Goal: Information Seeking & Learning: Compare options

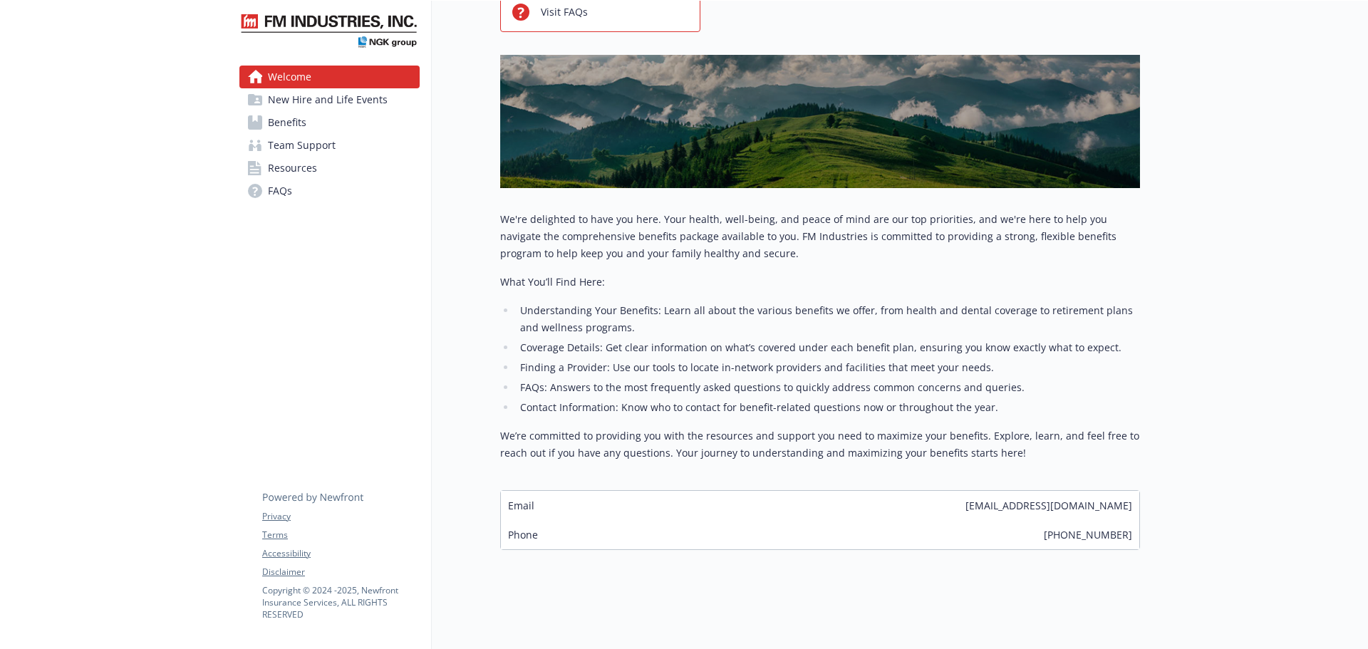
scroll to position [165, 0]
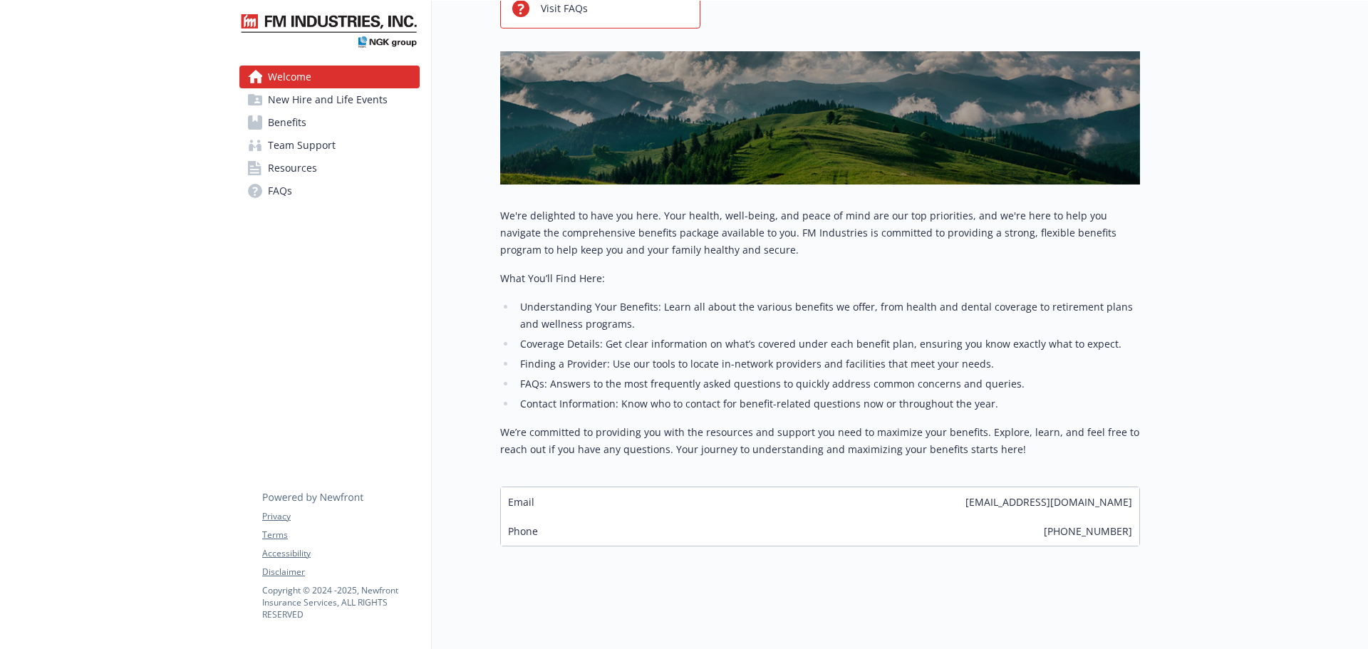
click at [336, 103] on span "New Hire and Life Events" at bounding box center [328, 99] width 120 height 23
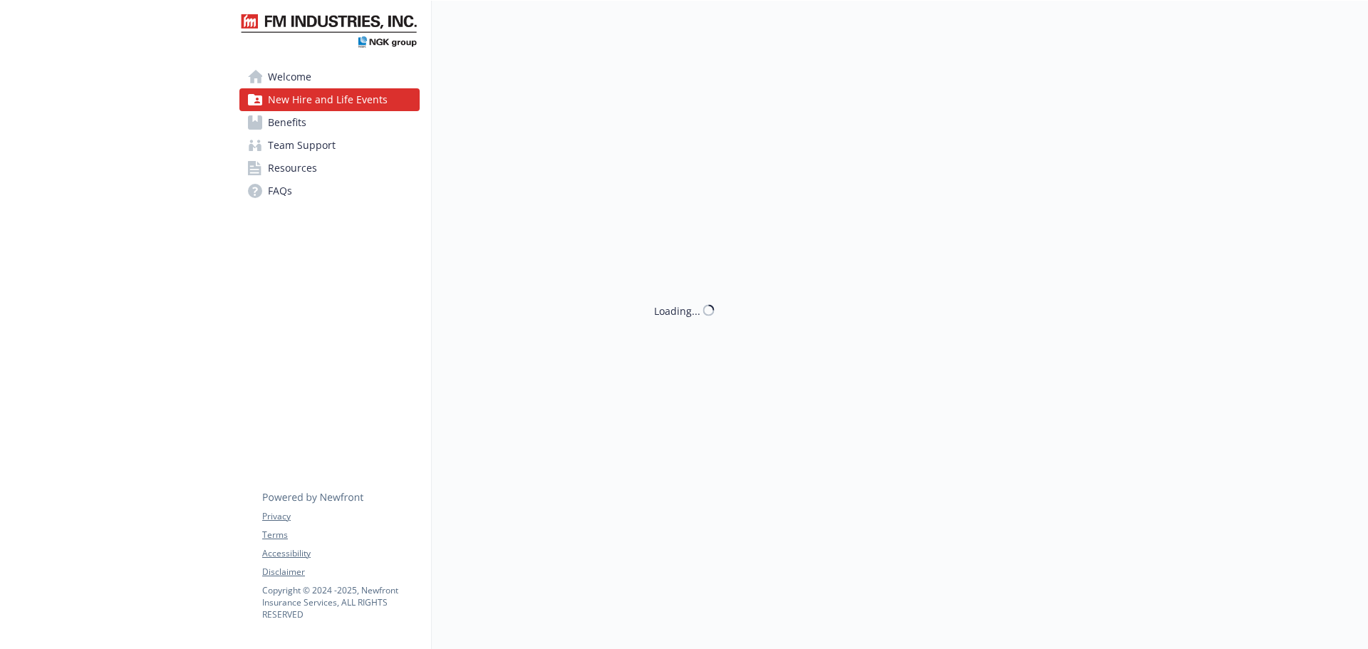
scroll to position [165, 0]
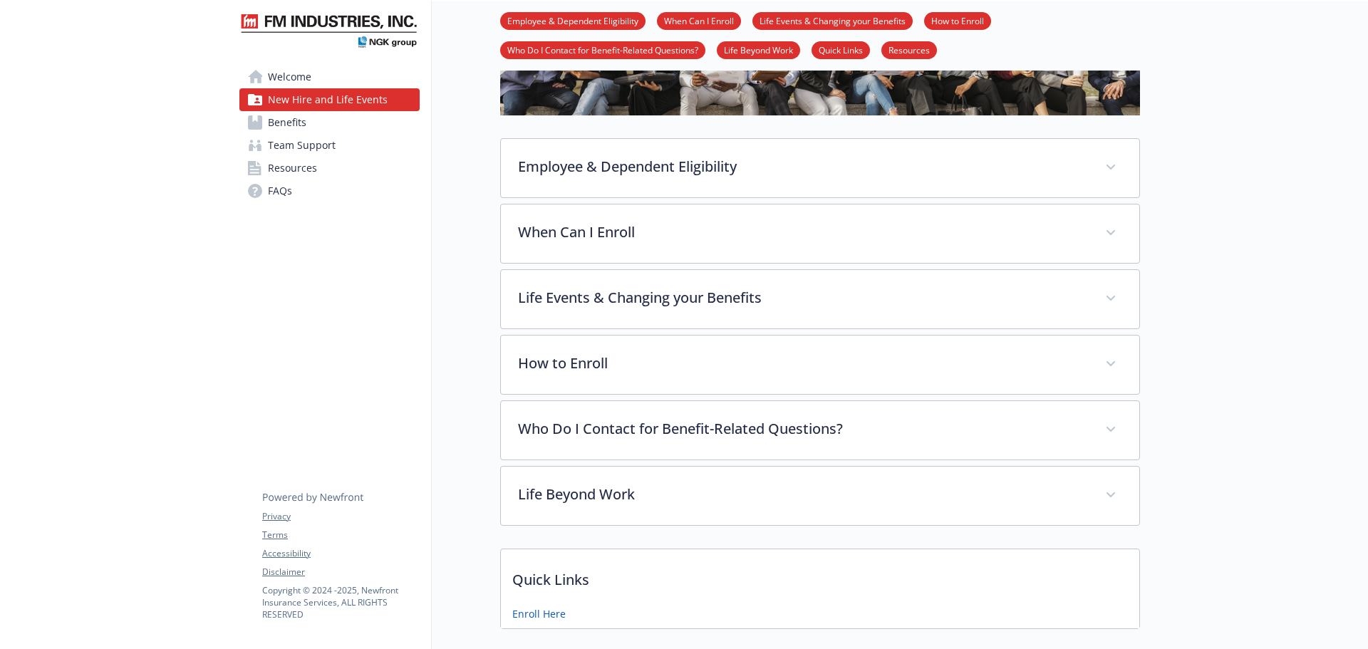
click at [339, 139] on link "Team Support" at bounding box center [329, 145] width 180 height 23
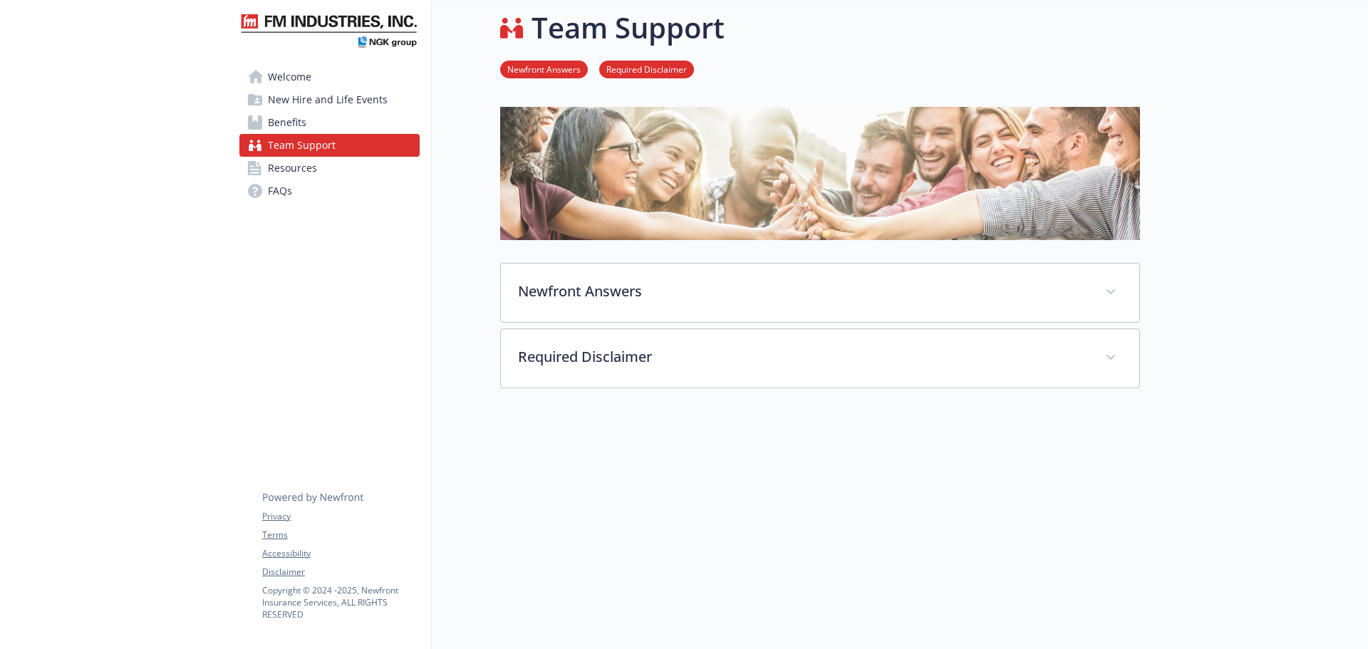
scroll to position [42, 0]
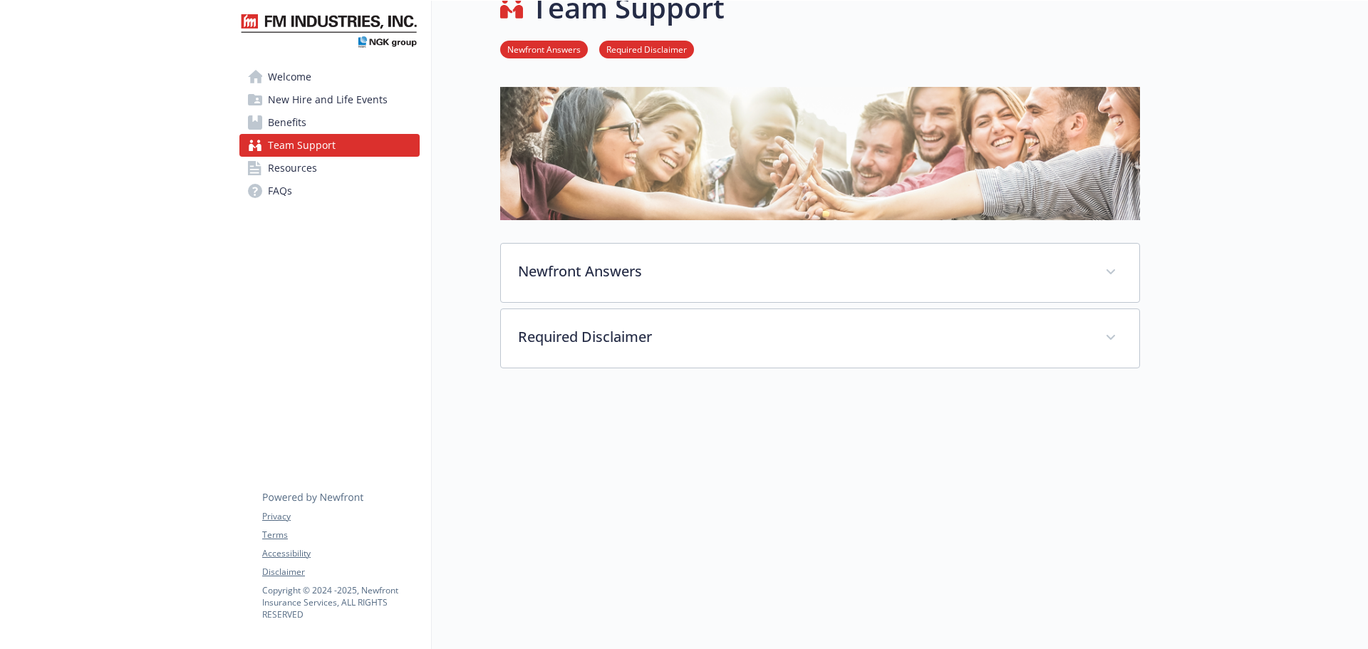
click at [339, 153] on link "Team Support" at bounding box center [329, 145] width 180 height 23
click at [339, 77] on link "Welcome" at bounding box center [329, 77] width 180 height 23
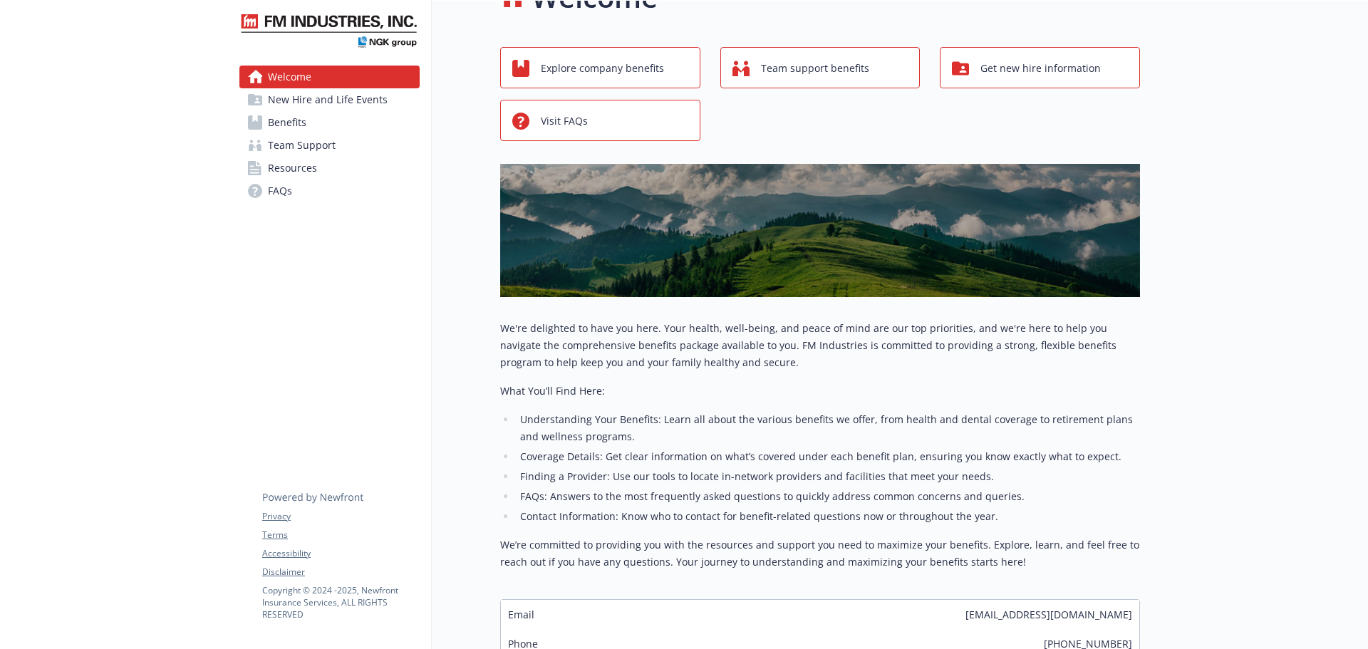
scroll to position [42, 0]
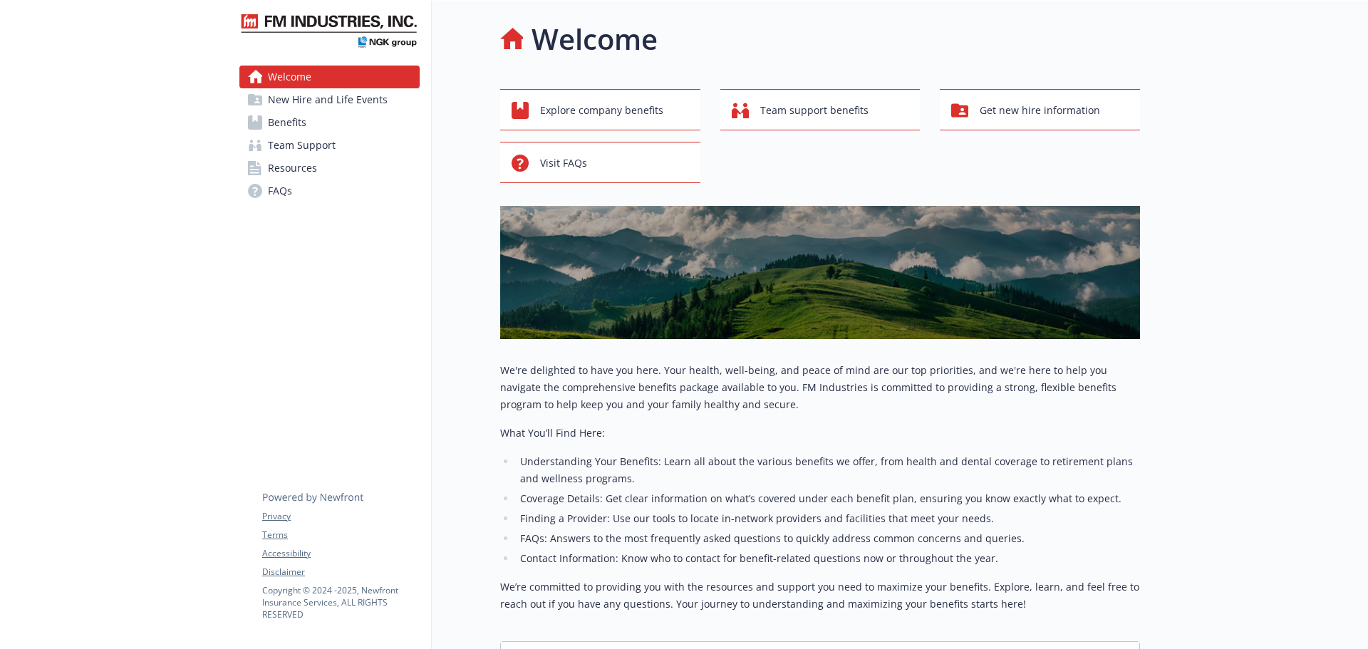
click at [366, 98] on span "New Hire and Life Events" at bounding box center [328, 99] width 120 height 23
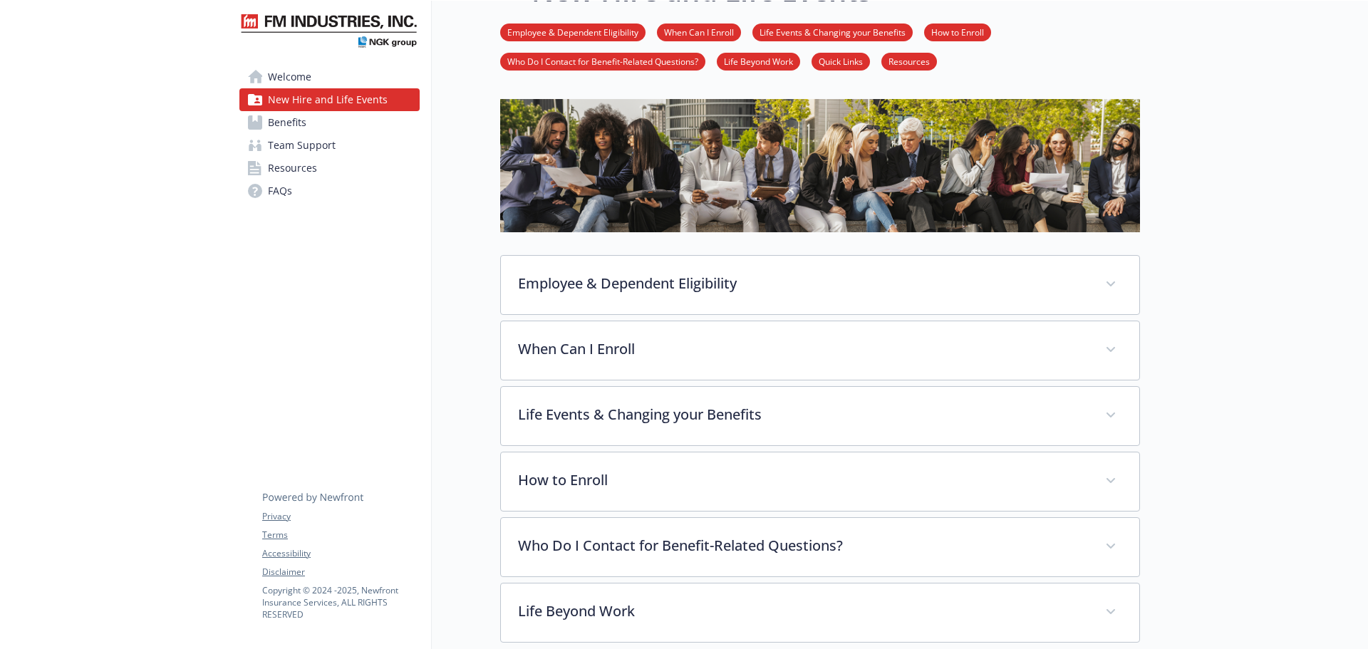
scroll to position [71, 0]
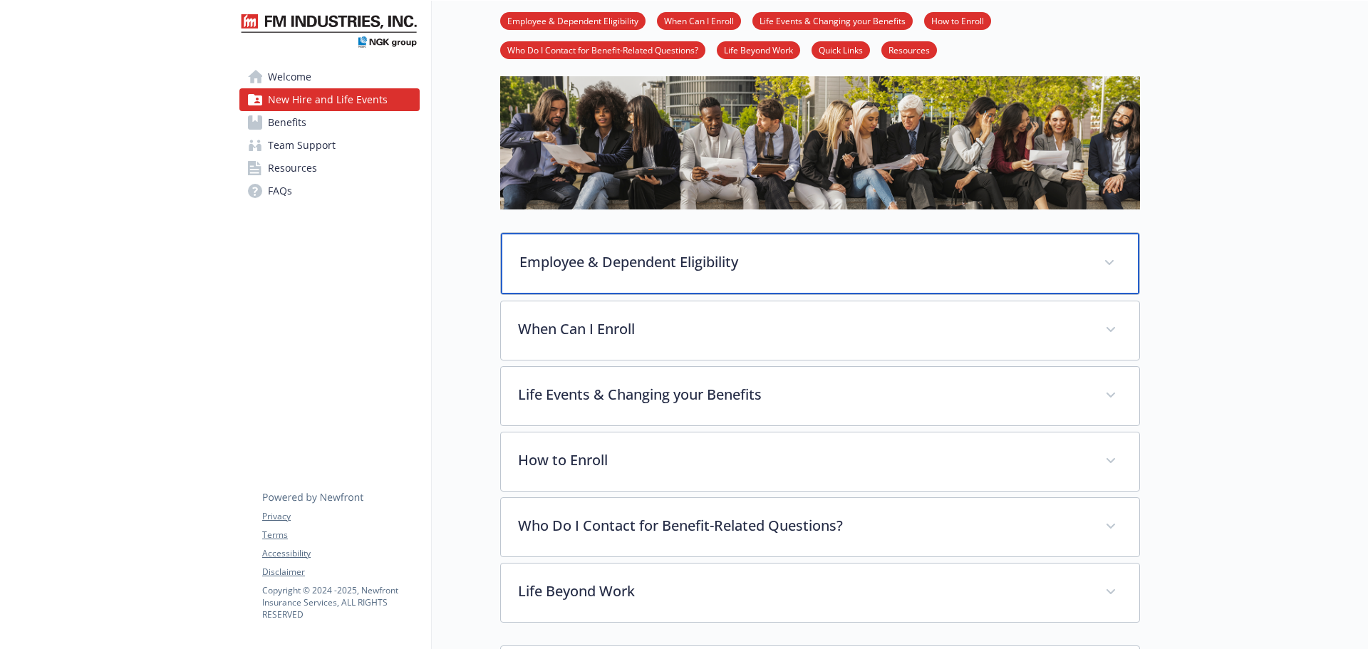
click at [814, 254] on p "Employee & Dependent Eligibility" at bounding box center [802, 261] width 567 height 21
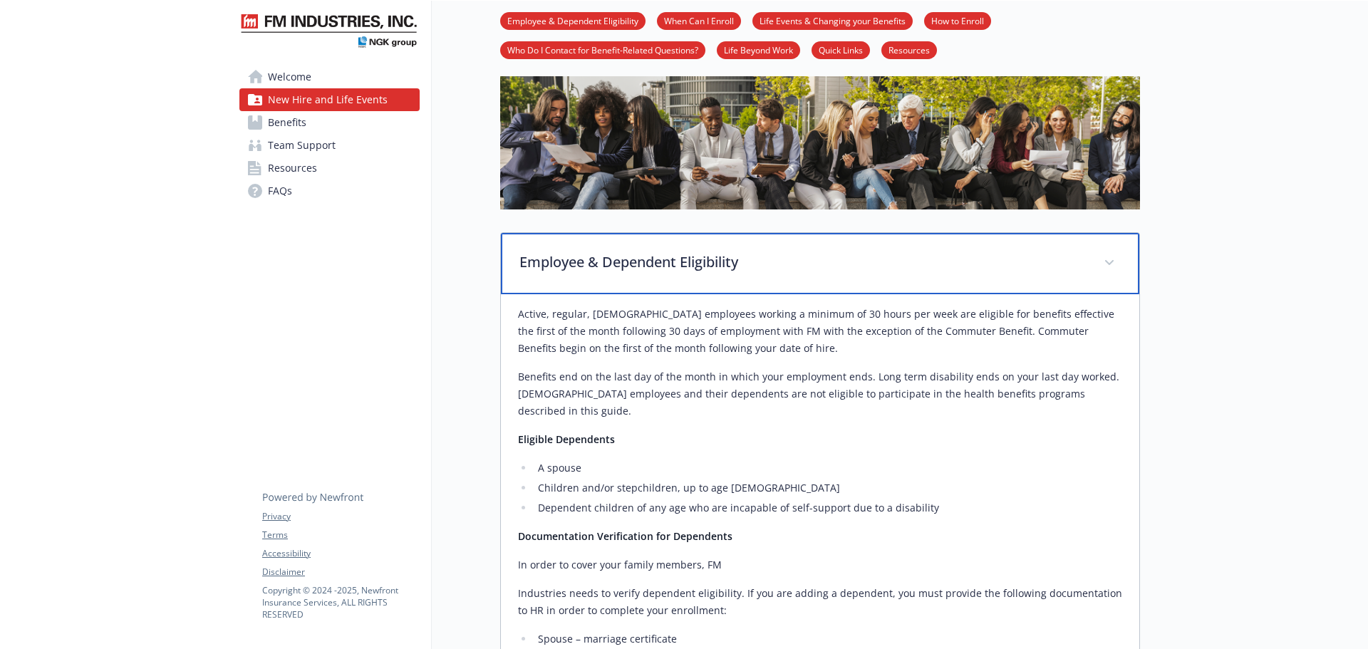
click at [831, 262] on p "Employee & Dependent Eligibility" at bounding box center [802, 261] width 567 height 21
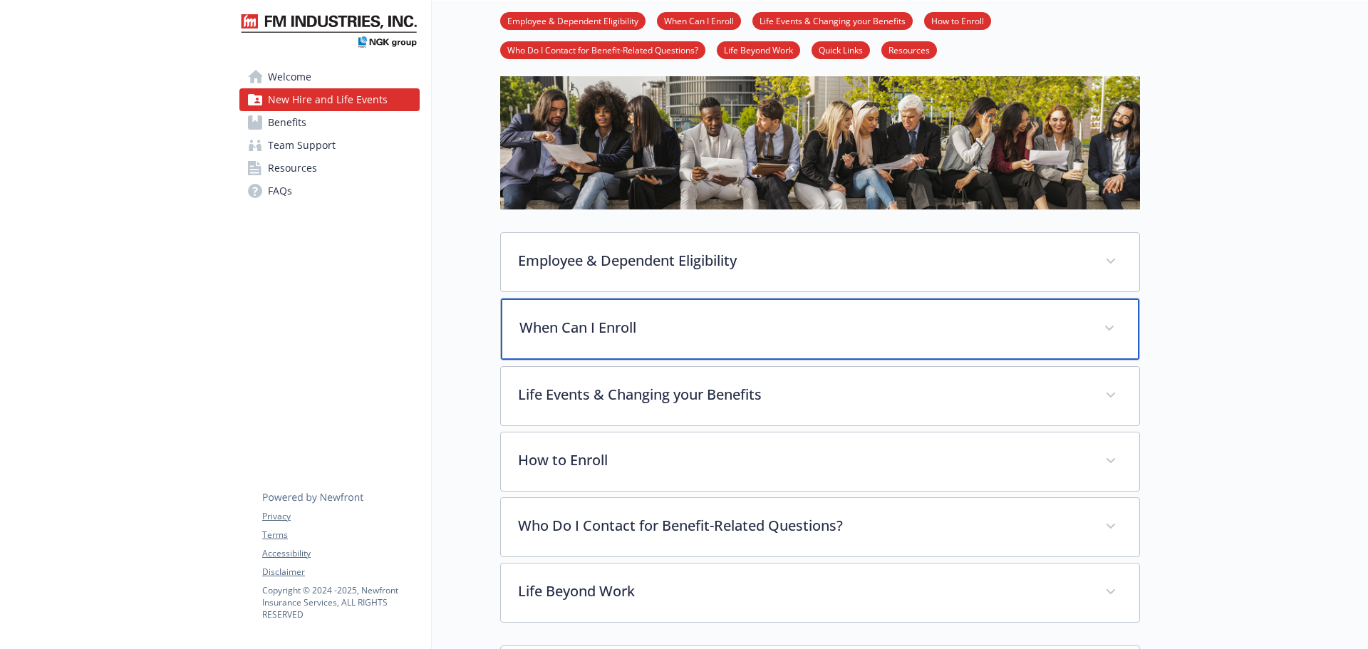
click at [817, 331] on p "When Can I Enroll" at bounding box center [802, 327] width 567 height 21
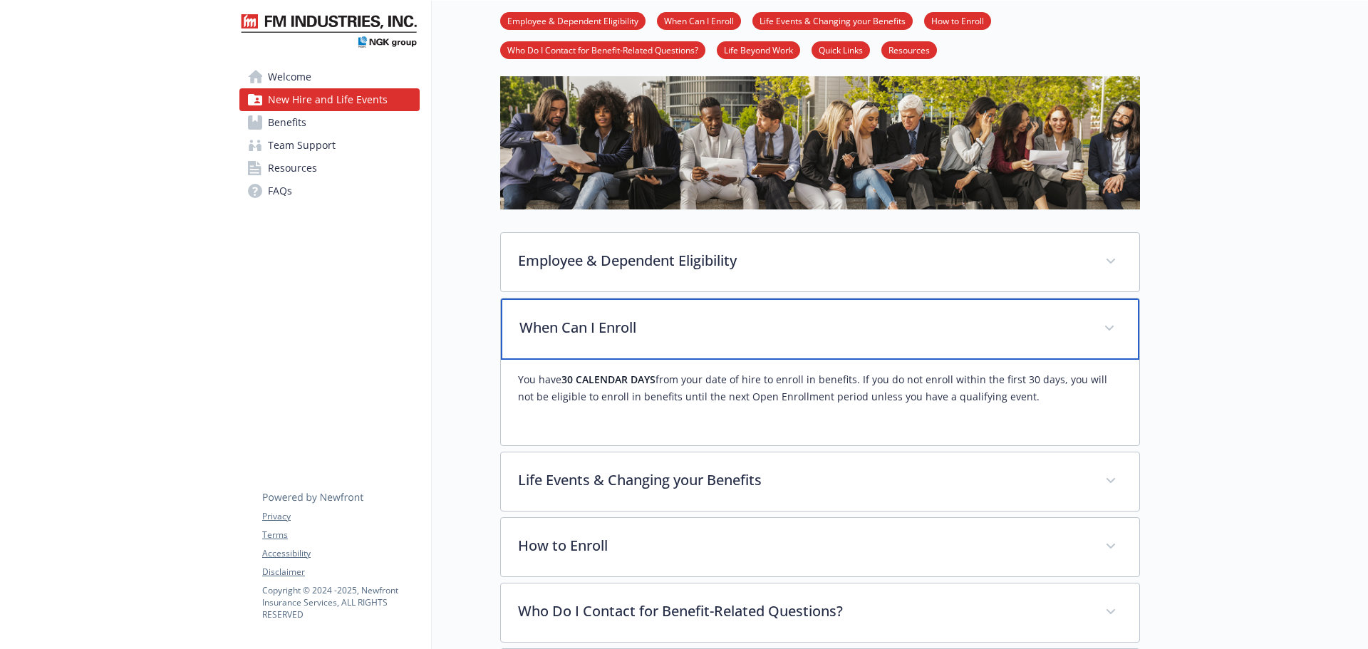
click at [817, 331] on p "When Can I Enroll" at bounding box center [802, 327] width 567 height 21
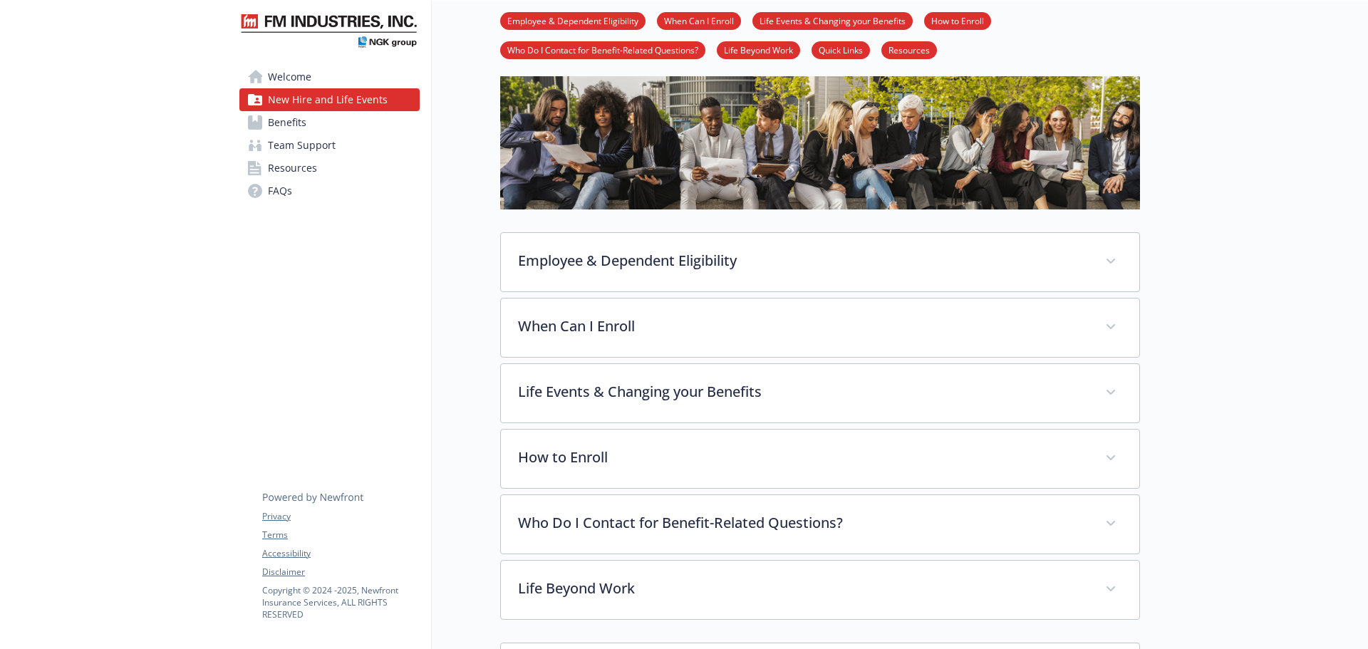
click at [356, 122] on link "Benefits" at bounding box center [329, 122] width 180 height 23
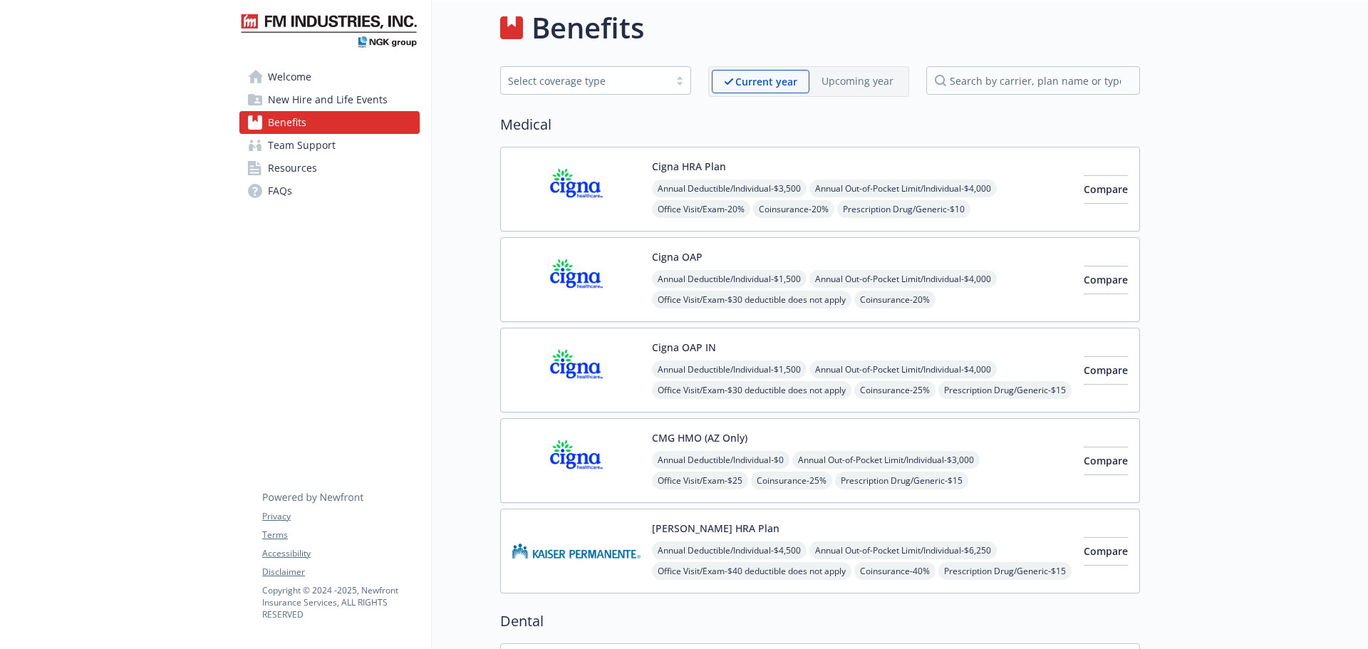
scroll to position [71, 0]
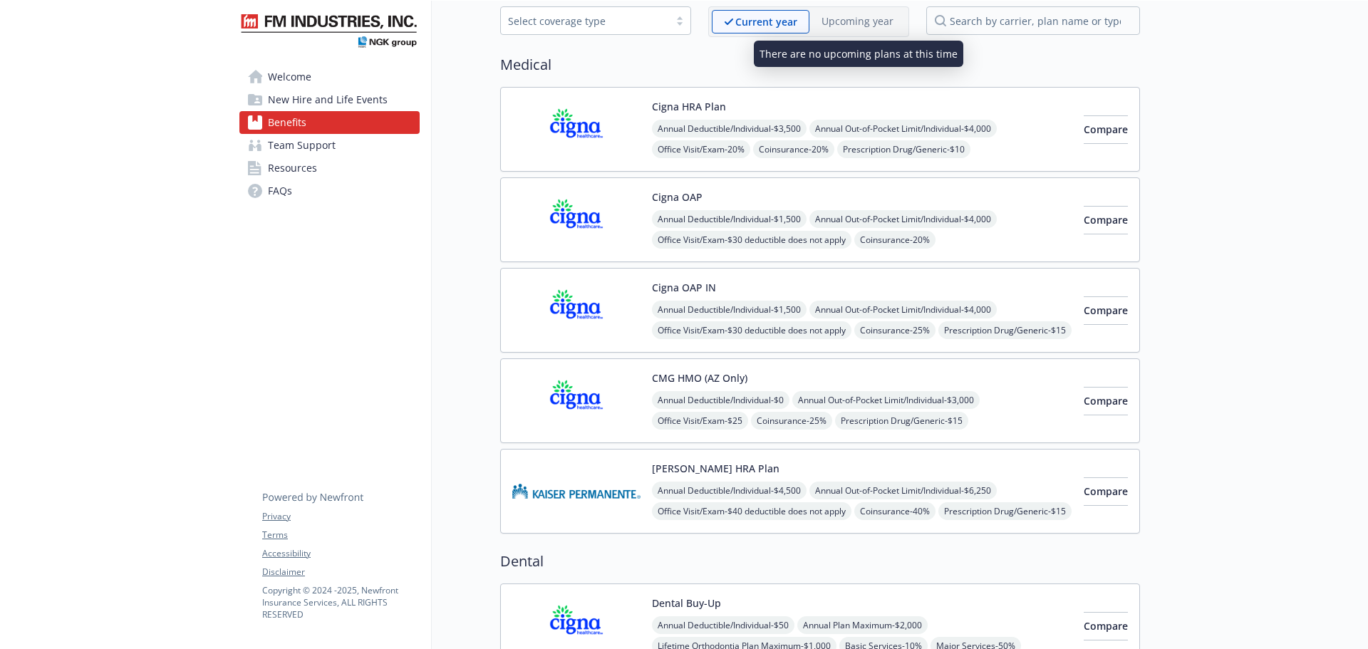
click at [861, 28] on p "Upcoming year" at bounding box center [857, 21] width 72 height 15
click at [859, 58] on h2 "Medical" at bounding box center [820, 64] width 640 height 21
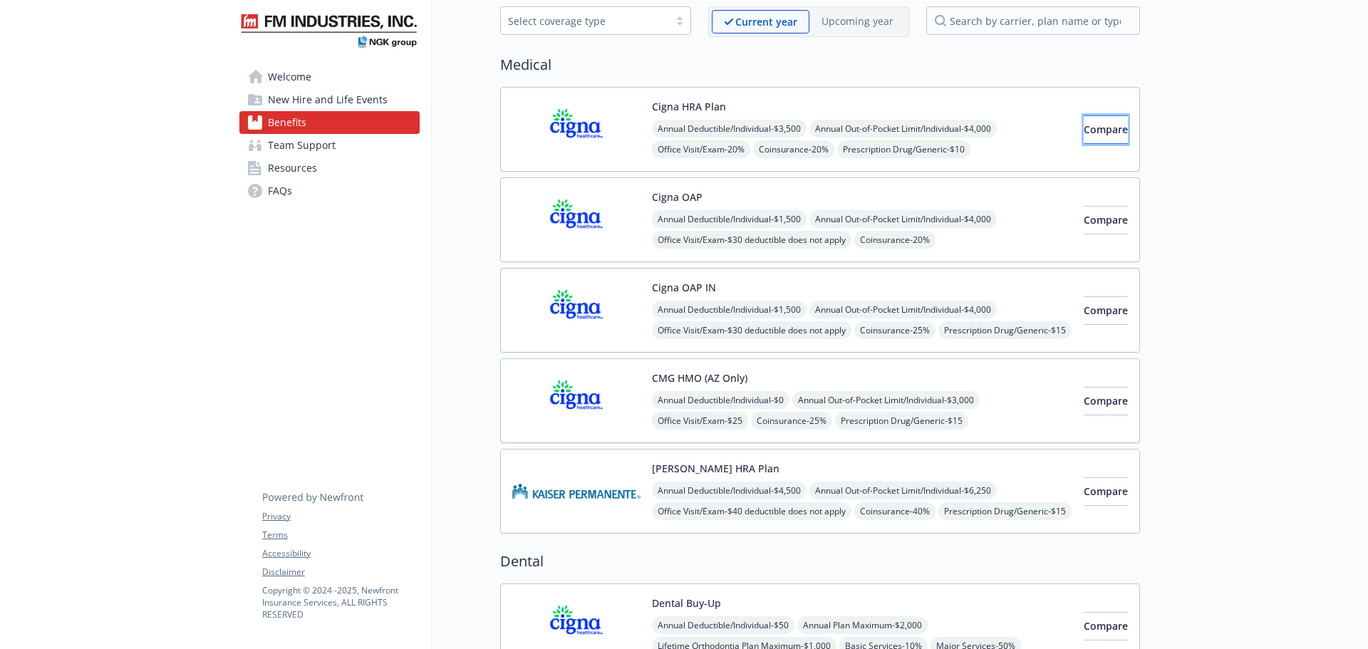
click at [1104, 133] on button "Compare" at bounding box center [1106, 129] width 44 height 28
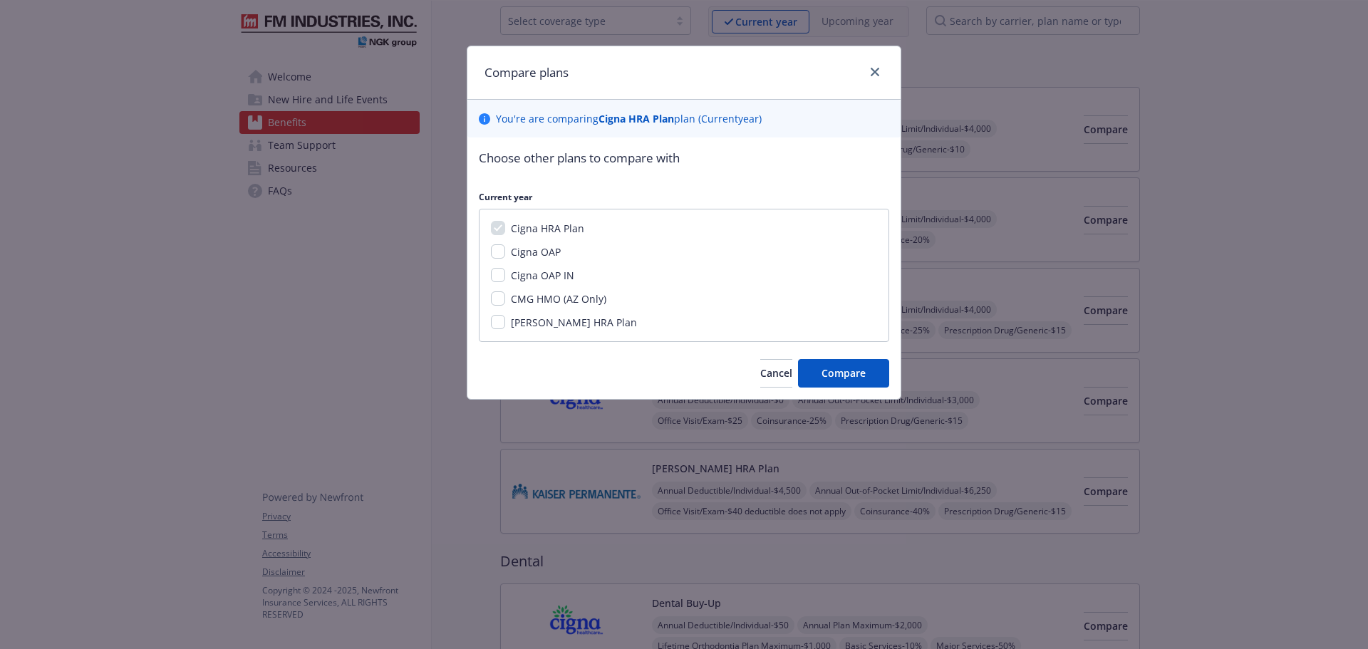
click at [554, 230] on span "Cigna HRA Plan" at bounding box center [547, 229] width 73 height 14
click at [549, 252] on span "Cigna OAP" at bounding box center [536, 252] width 50 height 14
click at [505, 252] on input "Cigna OAP" at bounding box center [498, 251] width 14 height 14
click at [493, 229] on div "Choose other plans to compare with Current year Cigna HRA Plan Cigna OAP Cigna …" at bounding box center [683, 267] width 433 height 261
click at [533, 249] on span "Cigna OAP" at bounding box center [536, 252] width 50 height 14
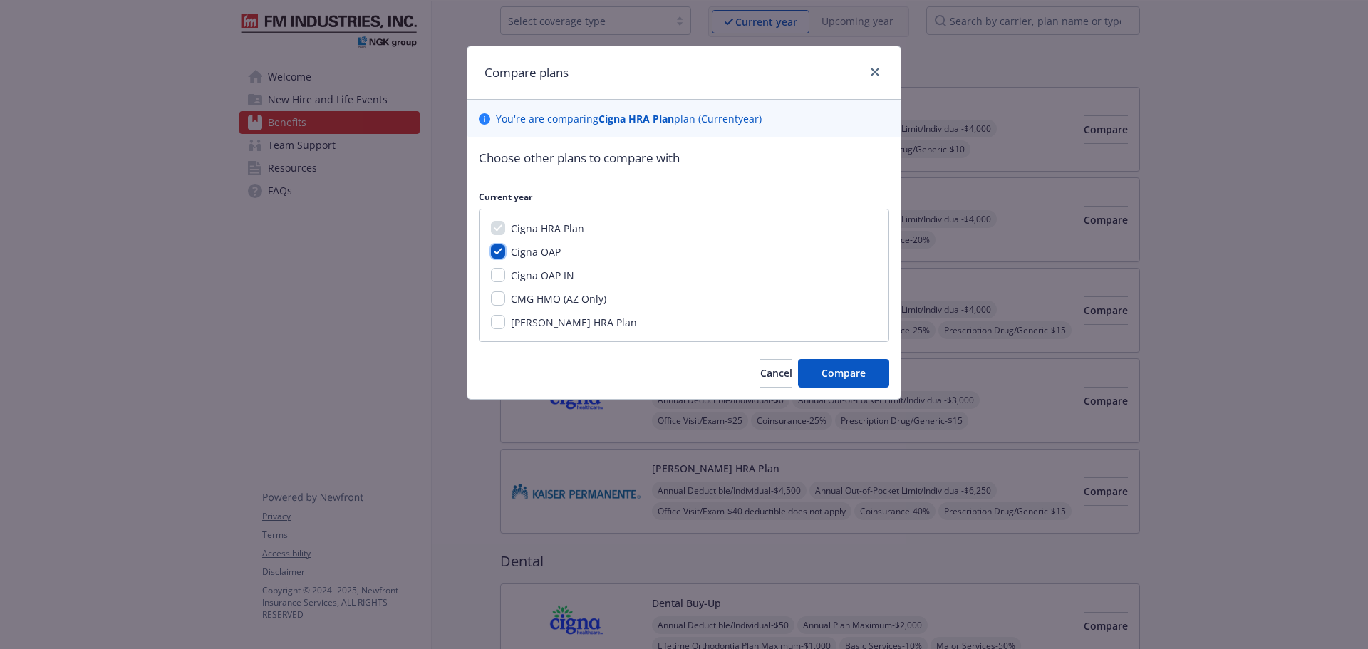
click at [505, 249] on input "Cigna OAP" at bounding box center [498, 251] width 14 height 14
click at [539, 255] on span "Cigna OAP" at bounding box center [536, 252] width 50 height 14
click at [505, 255] on input "Cigna OAP" at bounding box center [498, 251] width 14 height 14
checkbox input "true"
click at [843, 378] on span "Compare" at bounding box center [843, 373] width 44 height 14
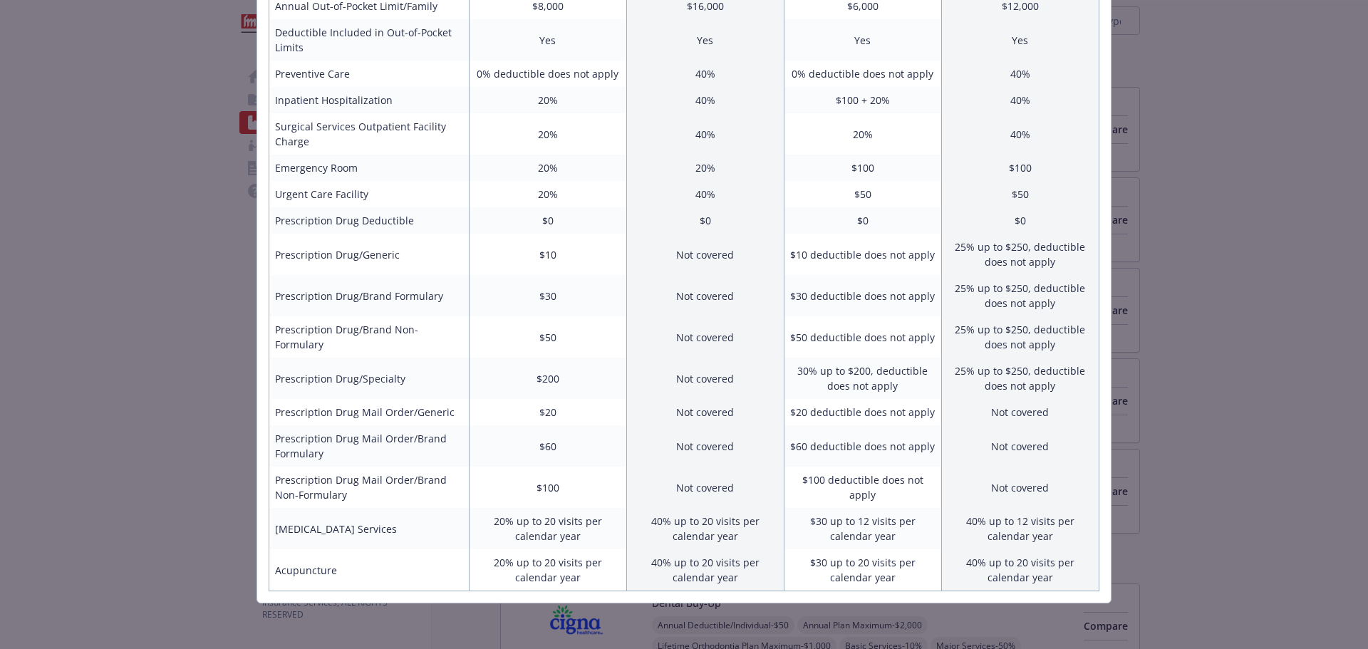
scroll to position [0, 0]
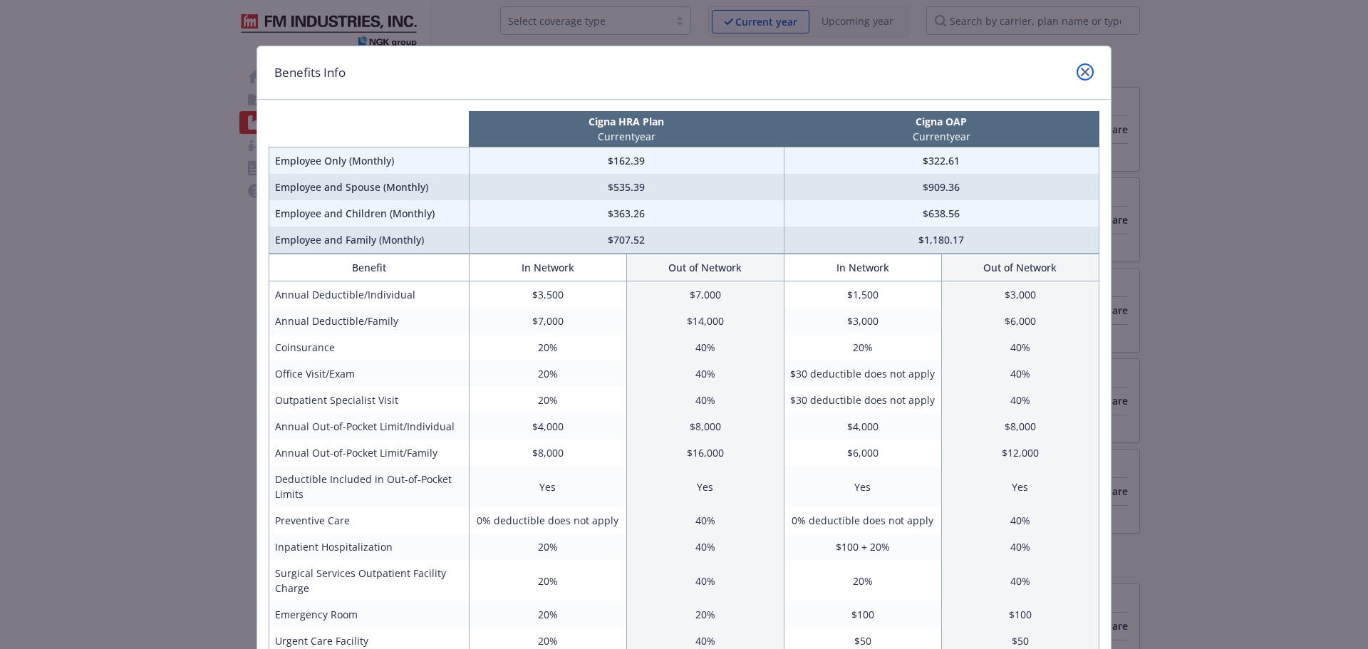
click at [1084, 72] on icon "close" at bounding box center [1085, 72] width 9 height 9
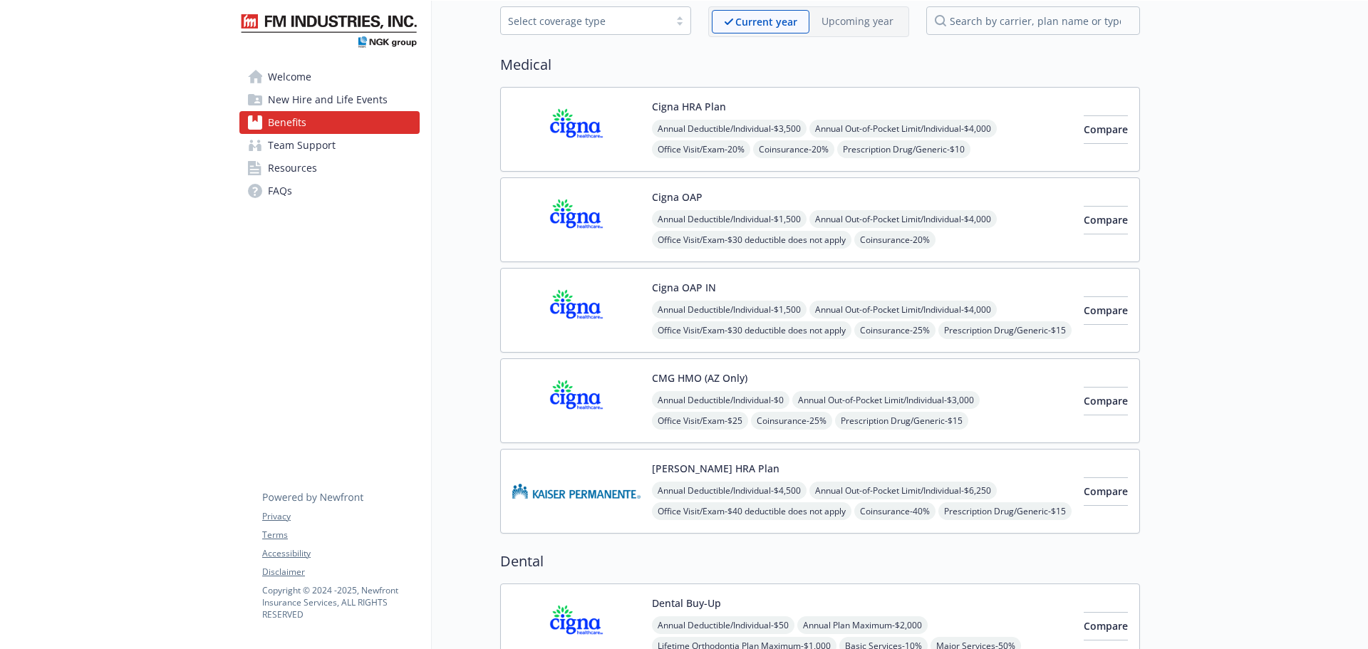
click at [373, 154] on link "Team Support" at bounding box center [329, 145] width 180 height 23
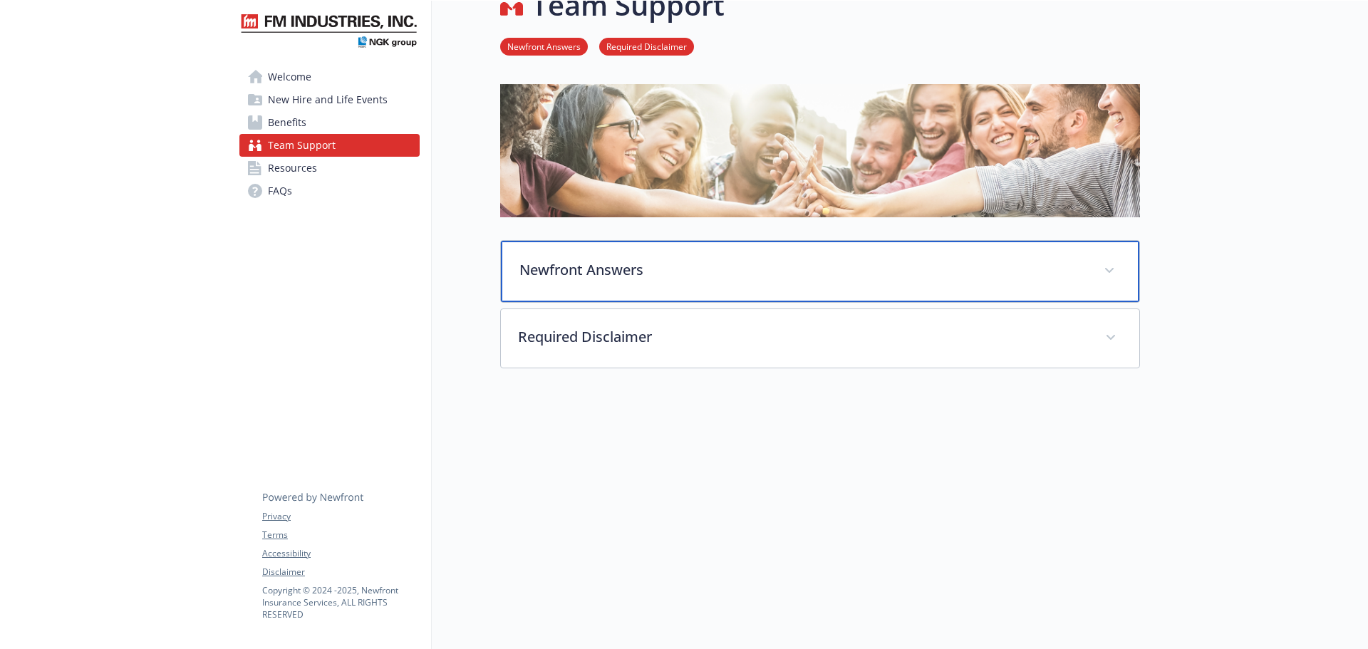
click at [717, 259] on p "Newfront Answers" at bounding box center [802, 269] width 567 height 21
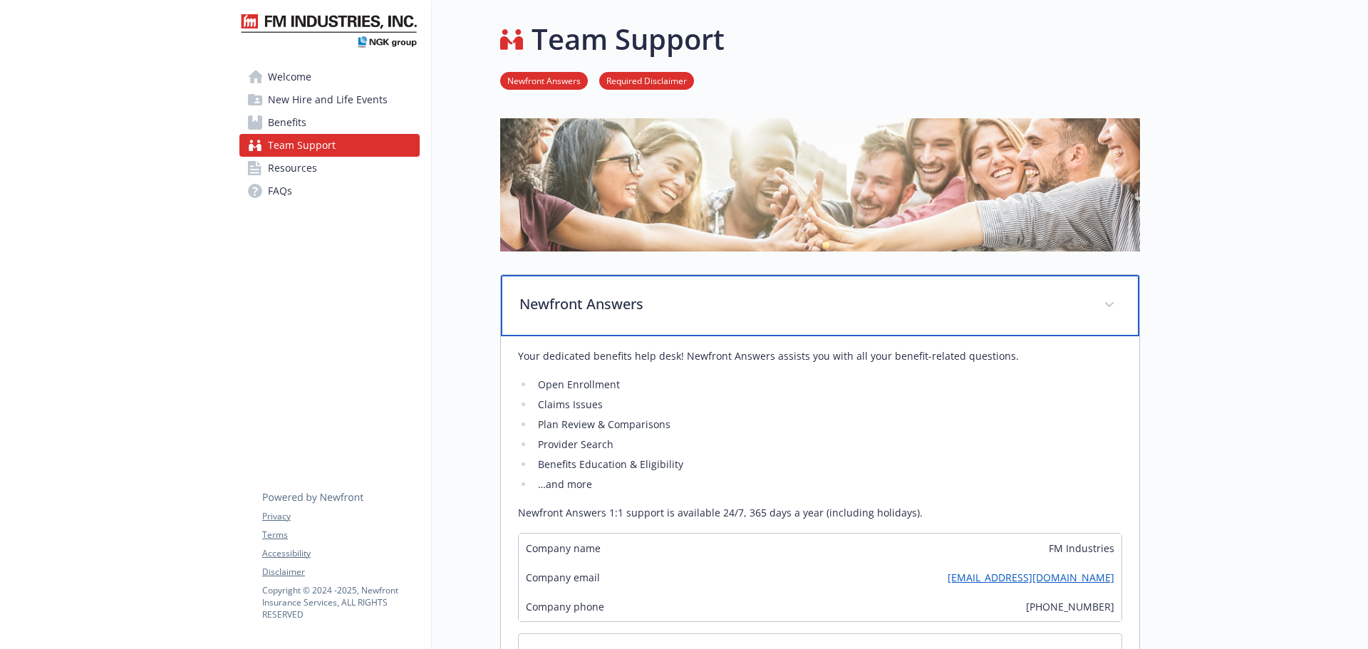
click at [834, 316] on div "Newfront Answers" at bounding box center [820, 305] width 638 height 61
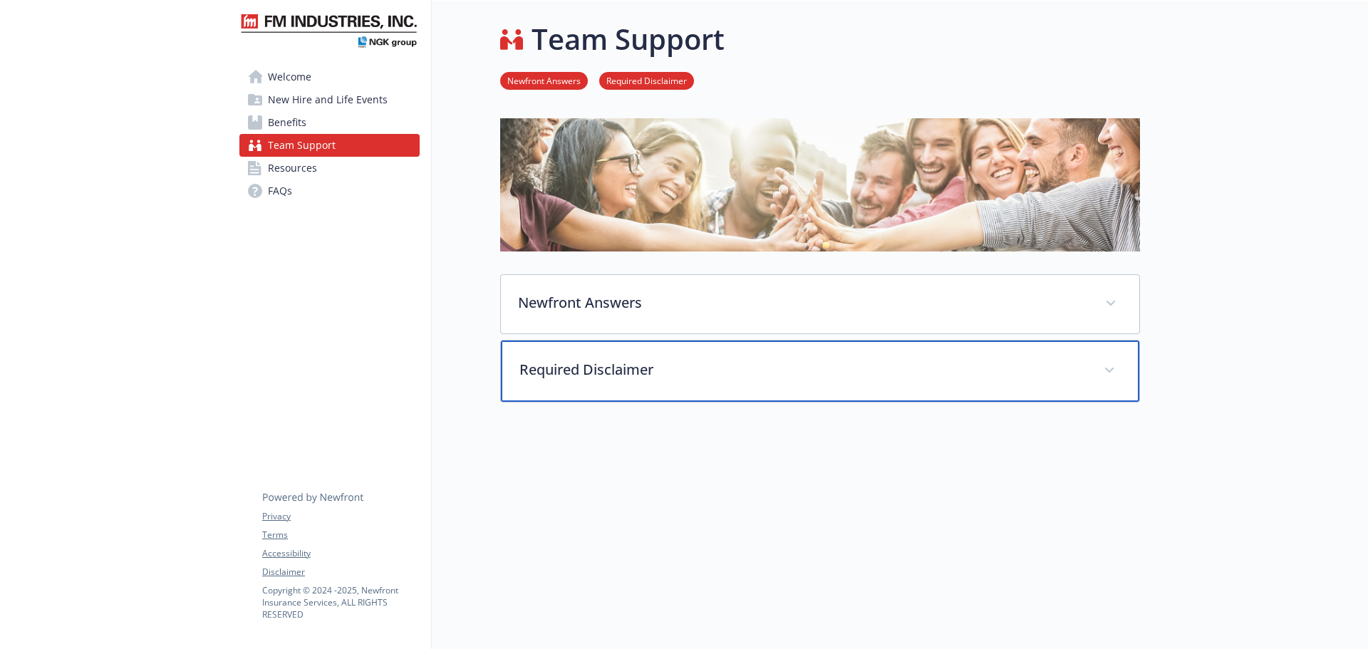
click at [845, 360] on div "Required Disclaimer" at bounding box center [820, 371] width 638 height 61
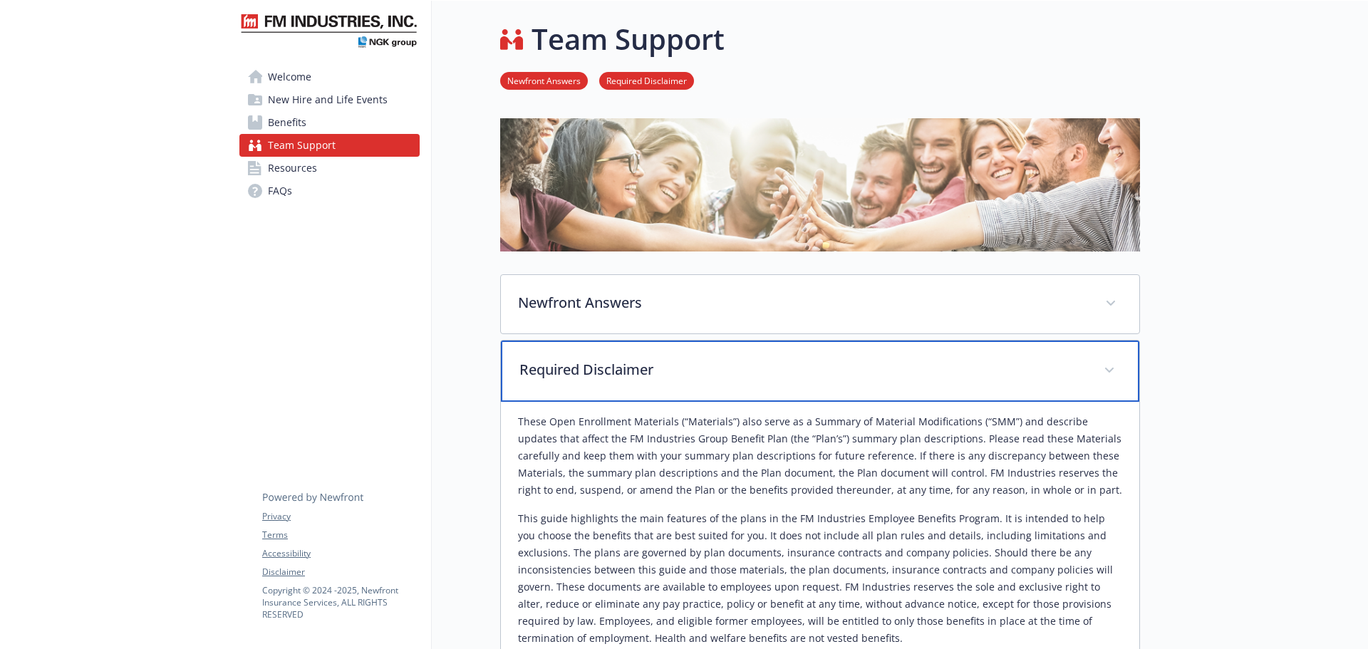
click at [850, 366] on p "Required Disclaimer" at bounding box center [802, 369] width 567 height 21
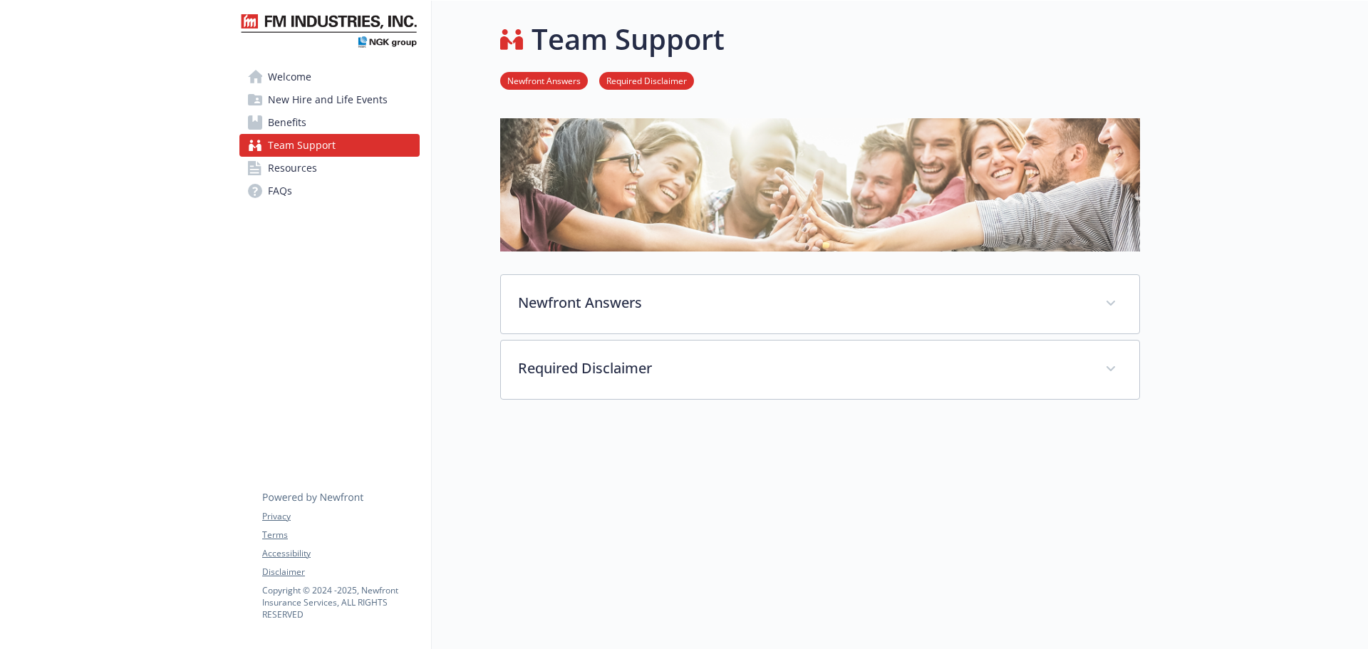
click at [351, 170] on link "Resources" at bounding box center [329, 168] width 180 height 23
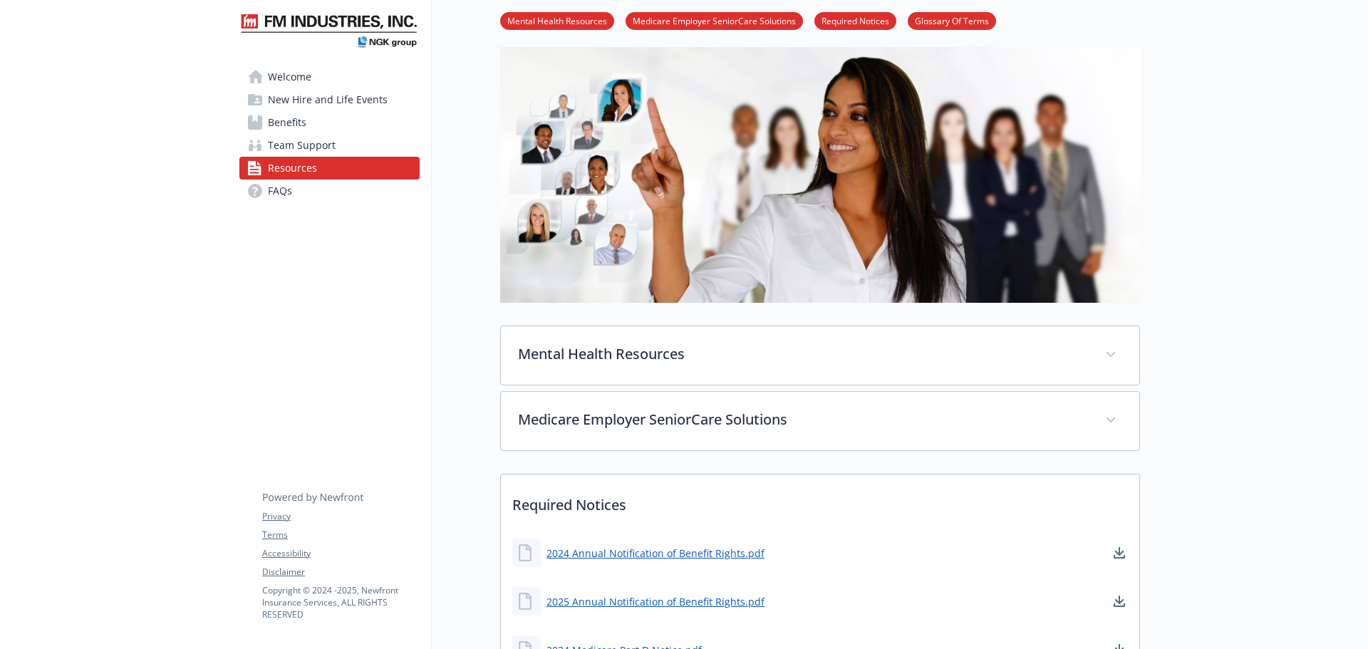
click at [319, 197] on link "FAQs" at bounding box center [329, 191] width 180 height 23
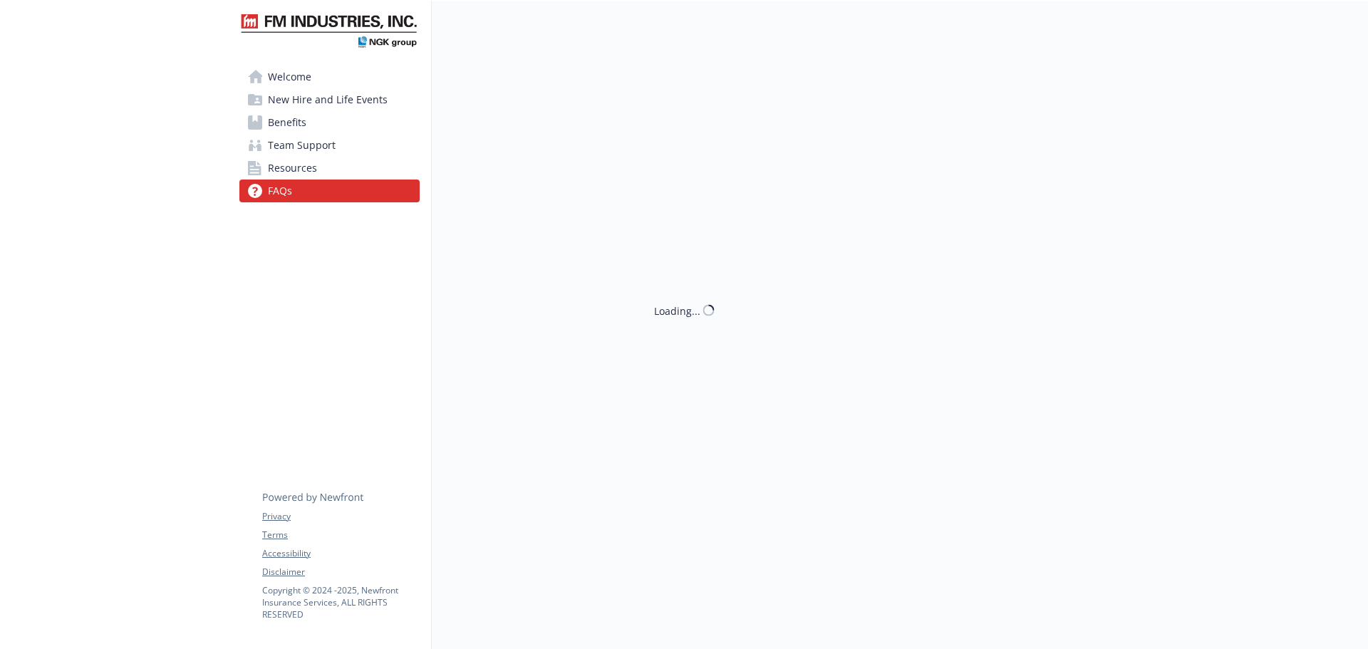
scroll to position [11, 0]
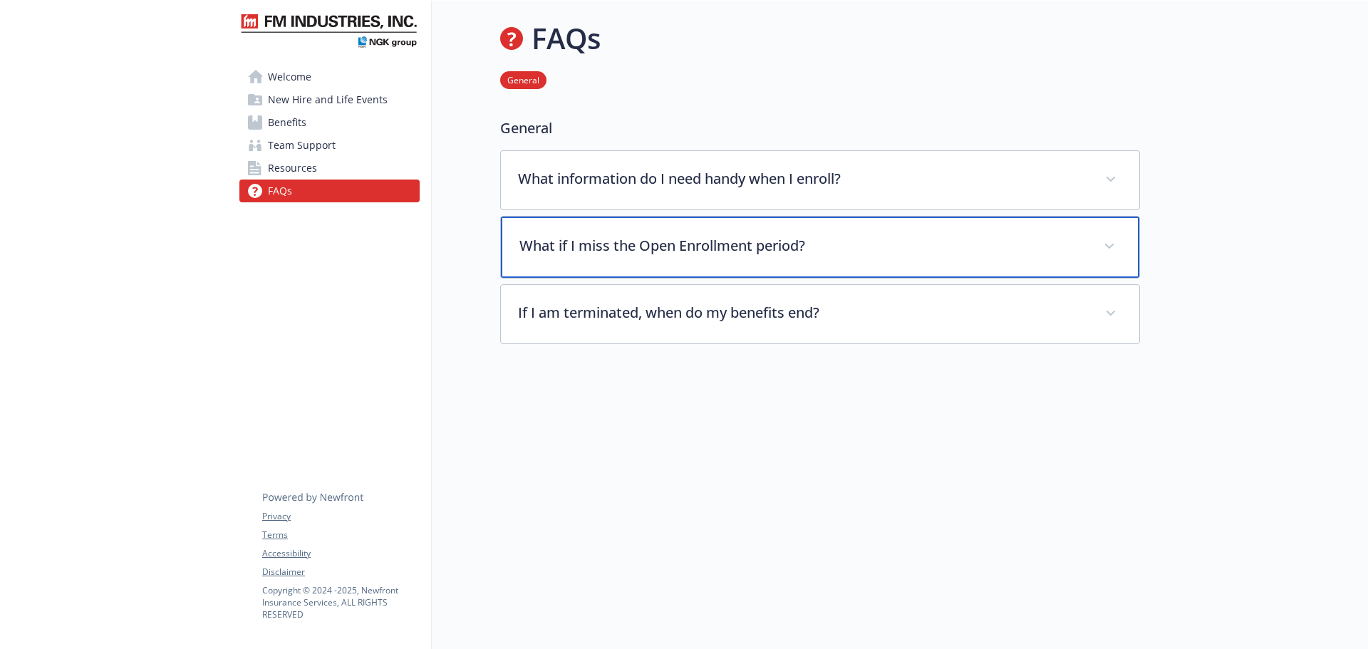
click at [686, 237] on p "What if I miss the Open Enrollment period?" at bounding box center [802, 245] width 567 height 21
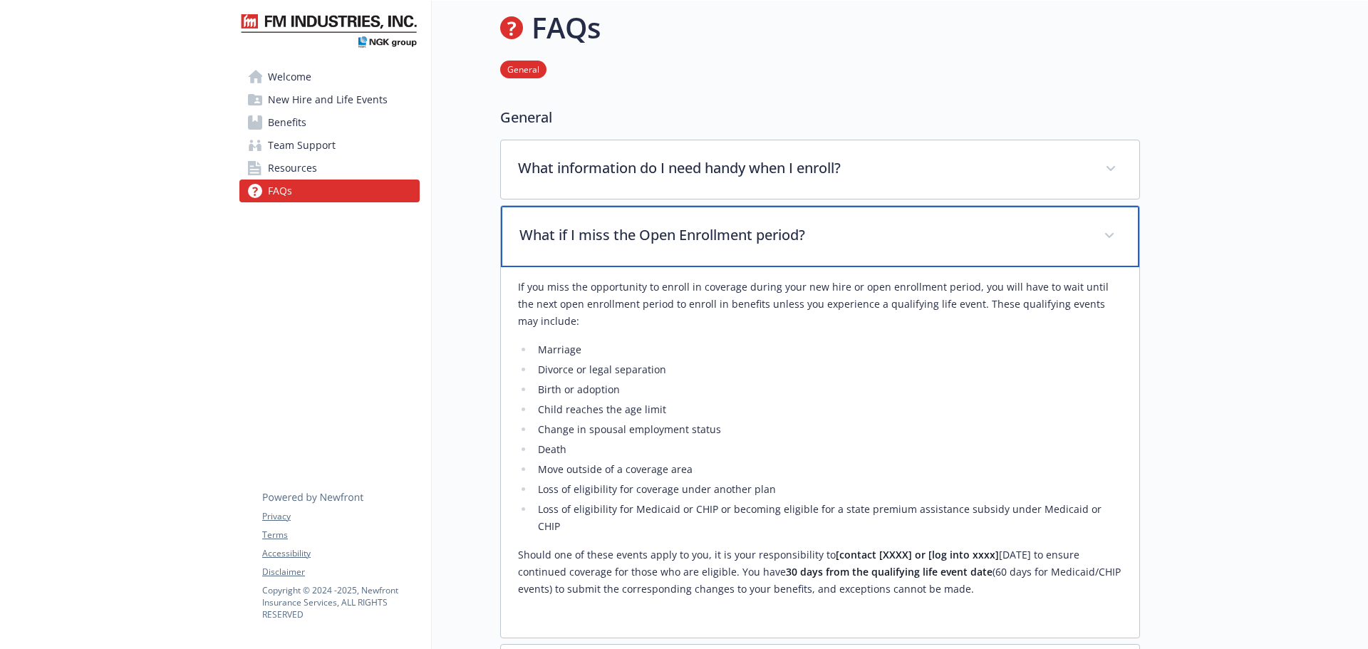
click at [694, 232] on p "What if I miss the Open Enrollment period?" at bounding box center [802, 234] width 567 height 21
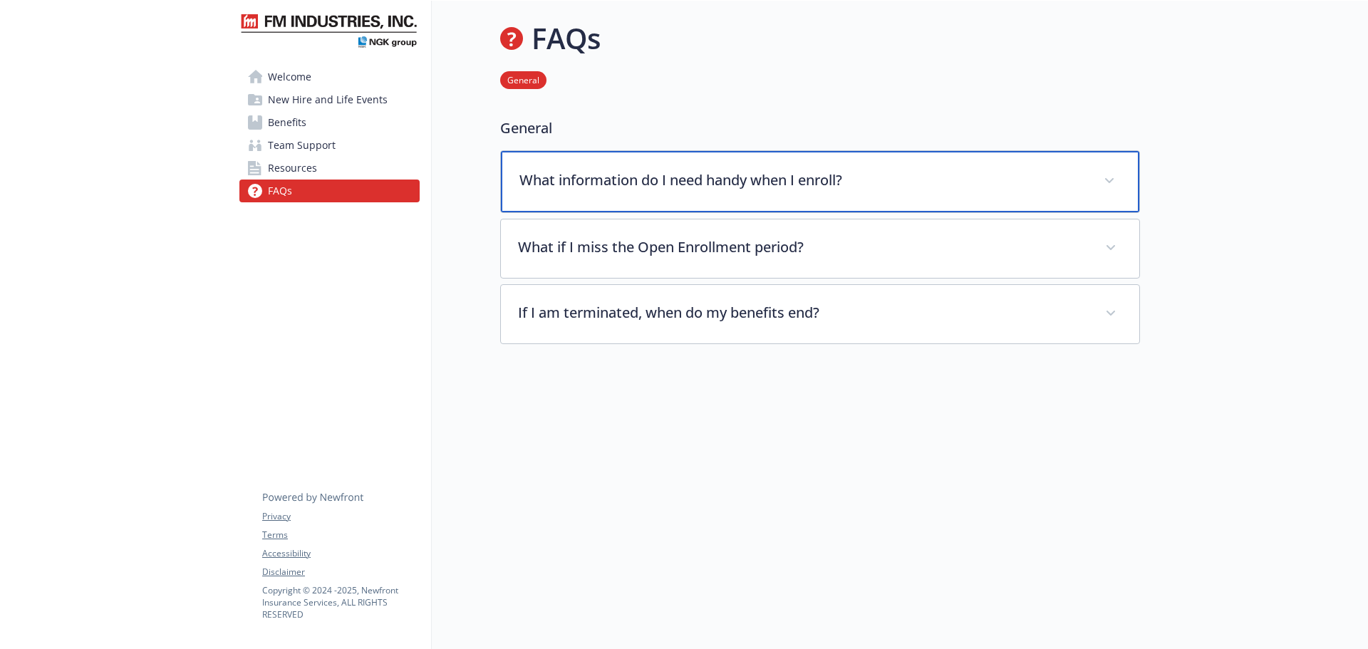
click at [708, 182] on div "What information do I need handy when I enroll?" at bounding box center [820, 181] width 638 height 61
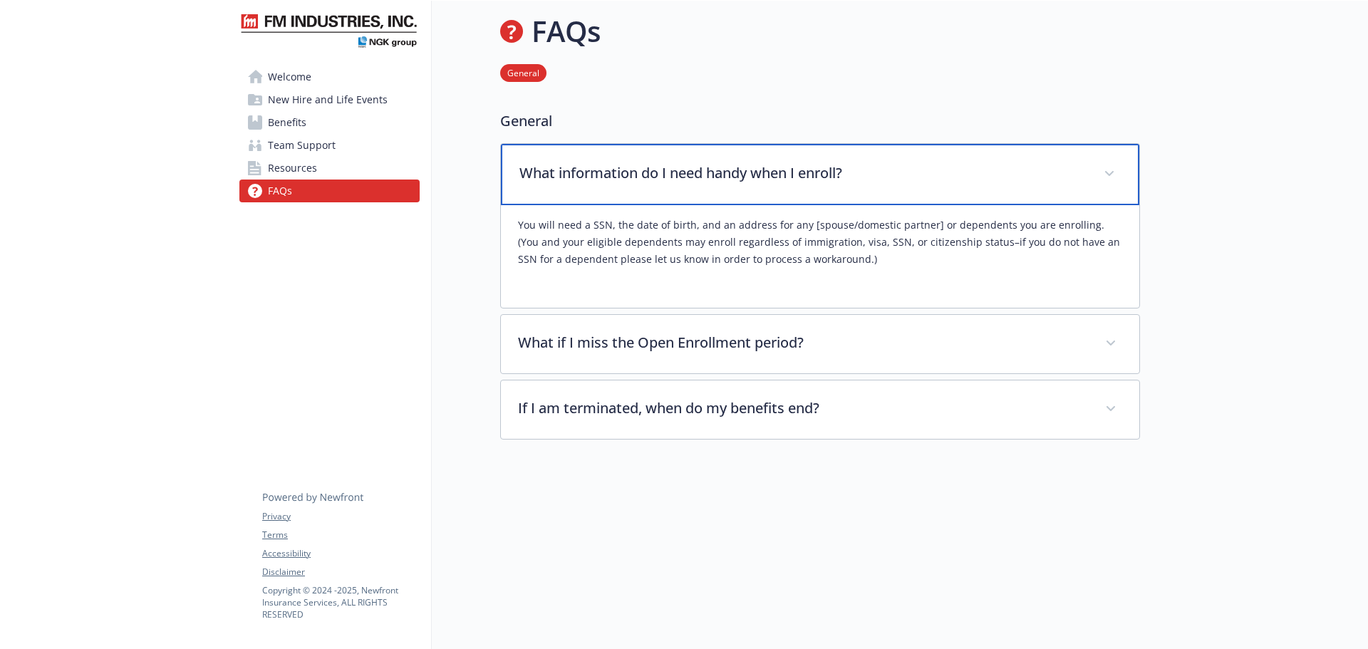
click at [710, 177] on p "What information do I need handy when I enroll?" at bounding box center [802, 172] width 567 height 21
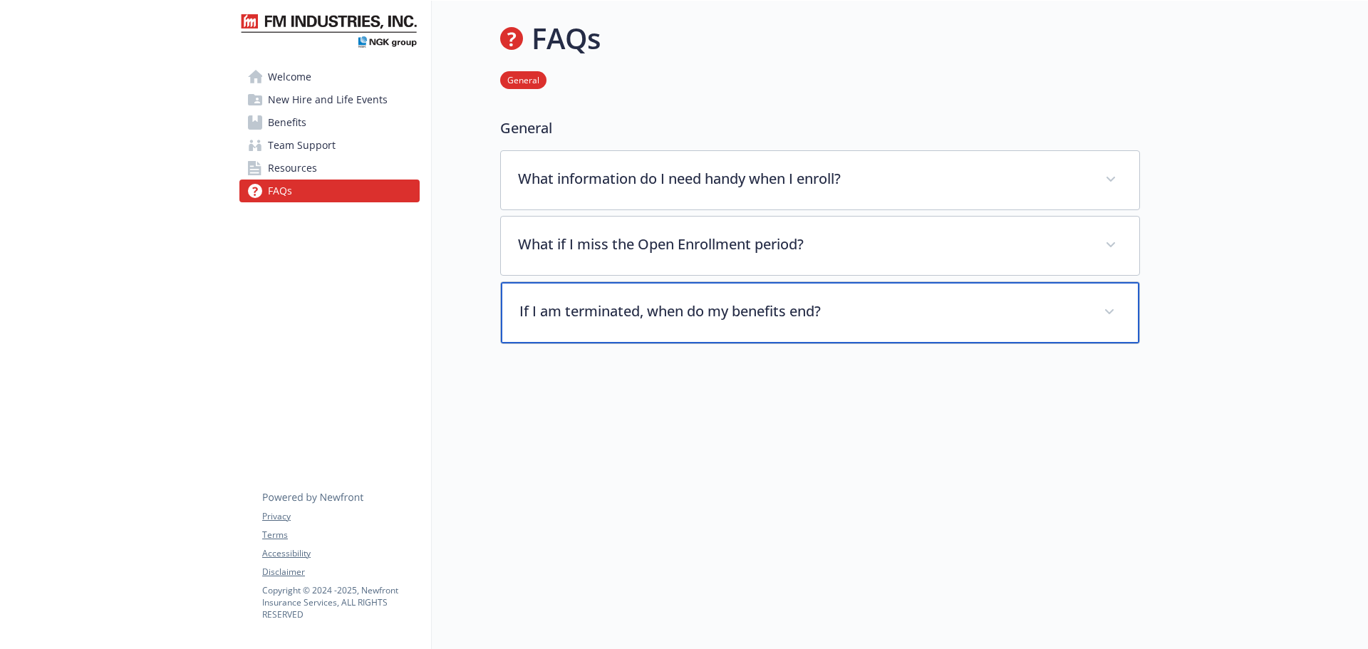
click at [722, 303] on p "If I am terminated, when do my benefits end?" at bounding box center [802, 311] width 567 height 21
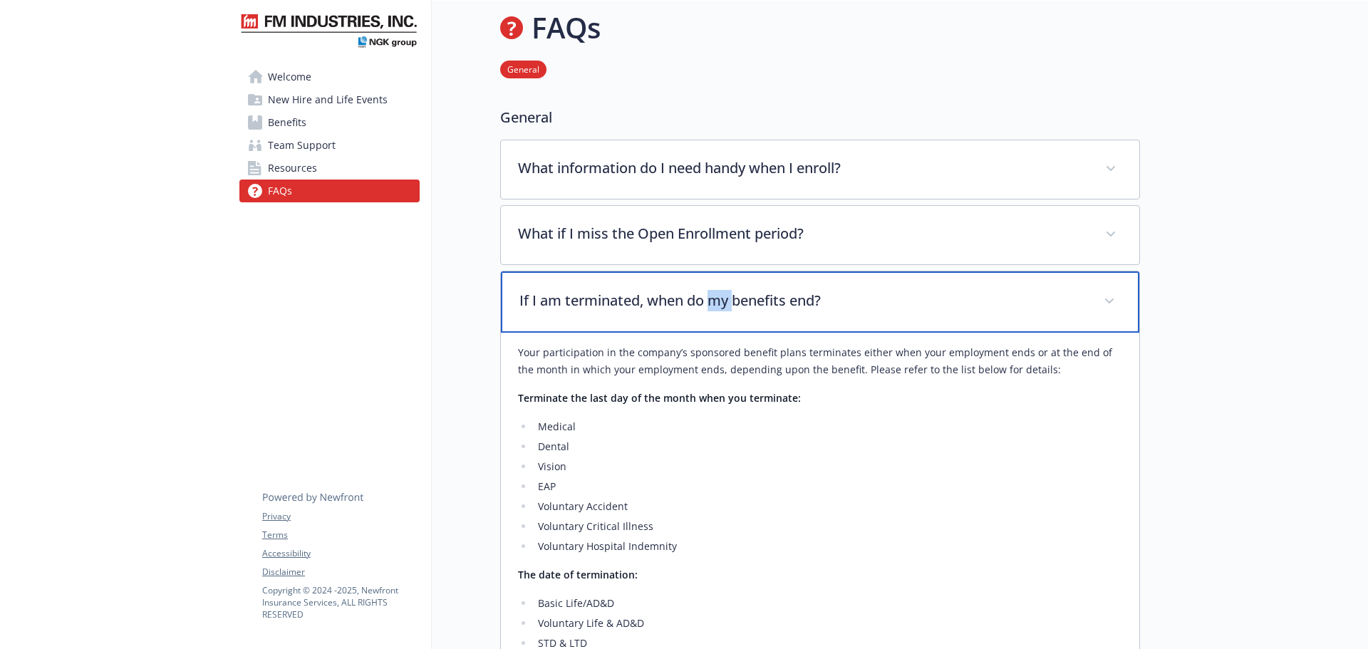
click at [722, 303] on p "If I am terminated, when do my benefits end?" at bounding box center [802, 300] width 567 height 21
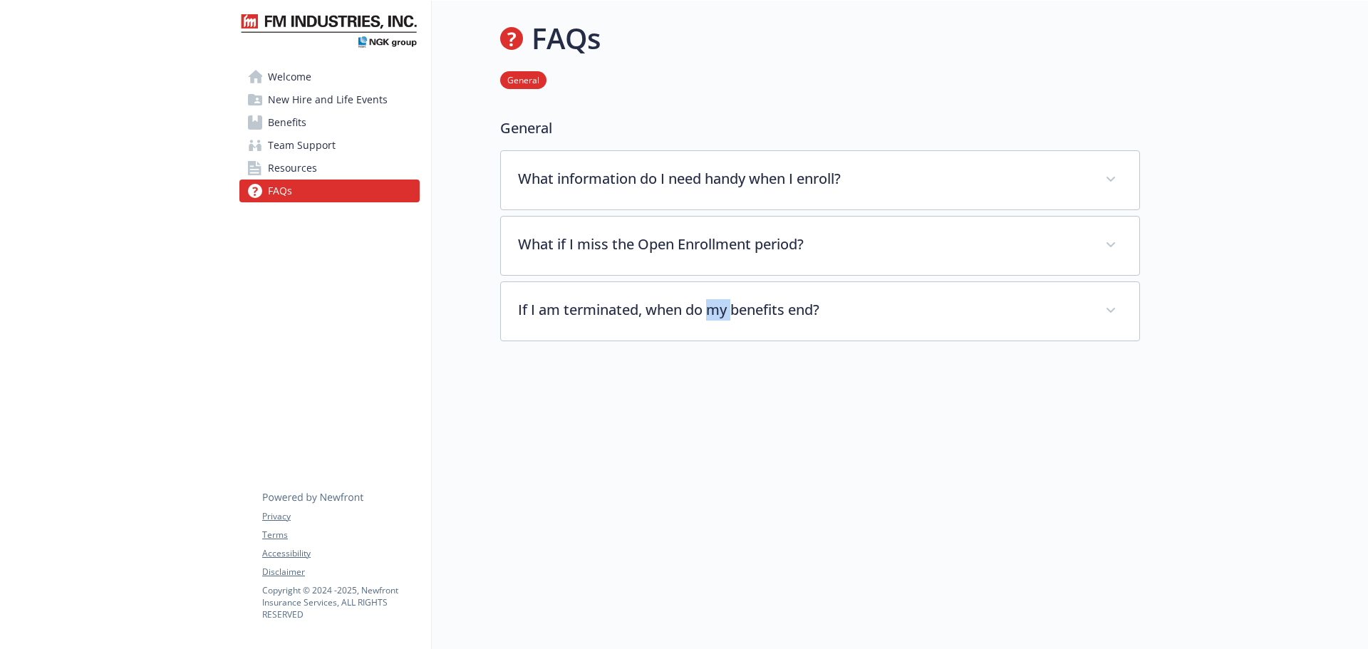
click at [326, 78] on link "Welcome" at bounding box center [329, 77] width 180 height 23
